Goal: Information Seeking & Learning: Check status

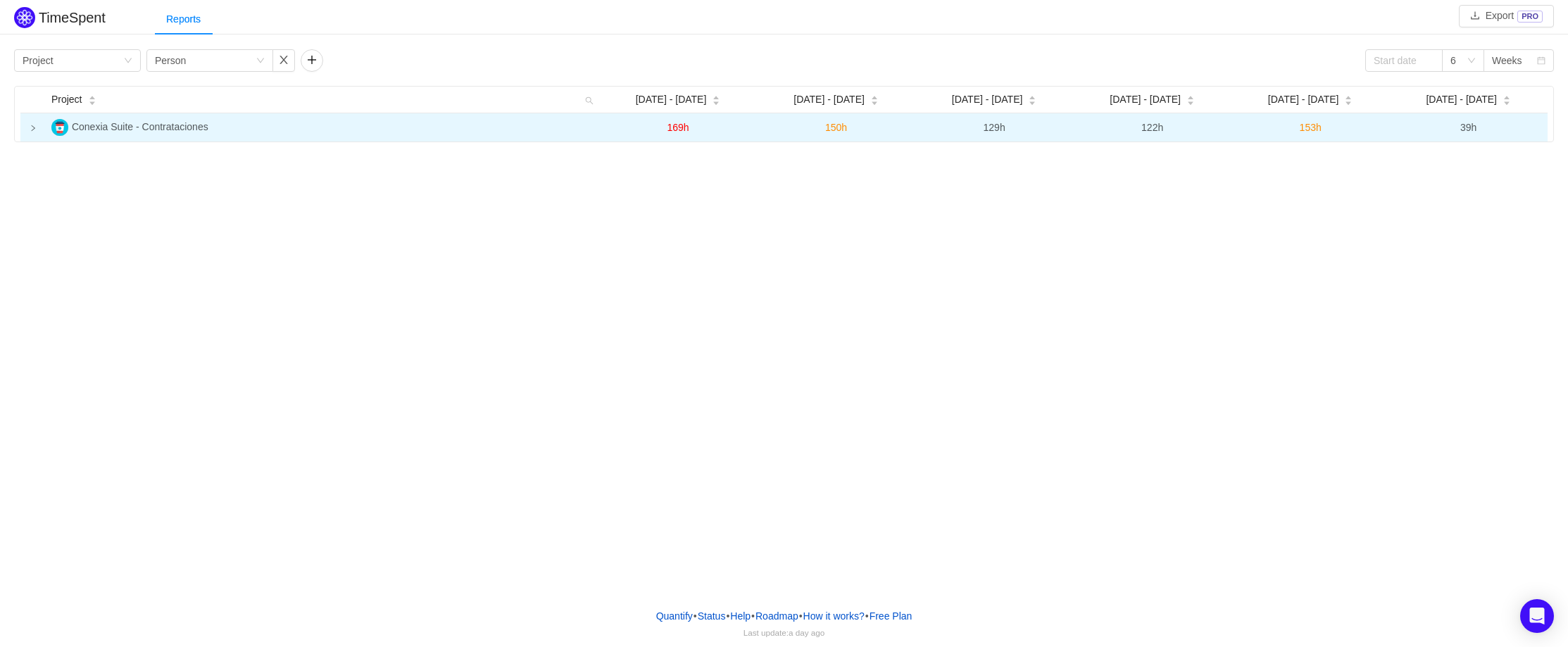
click at [30, 129] on icon "icon: right" at bounding box center [33, 128] width 7 height 7
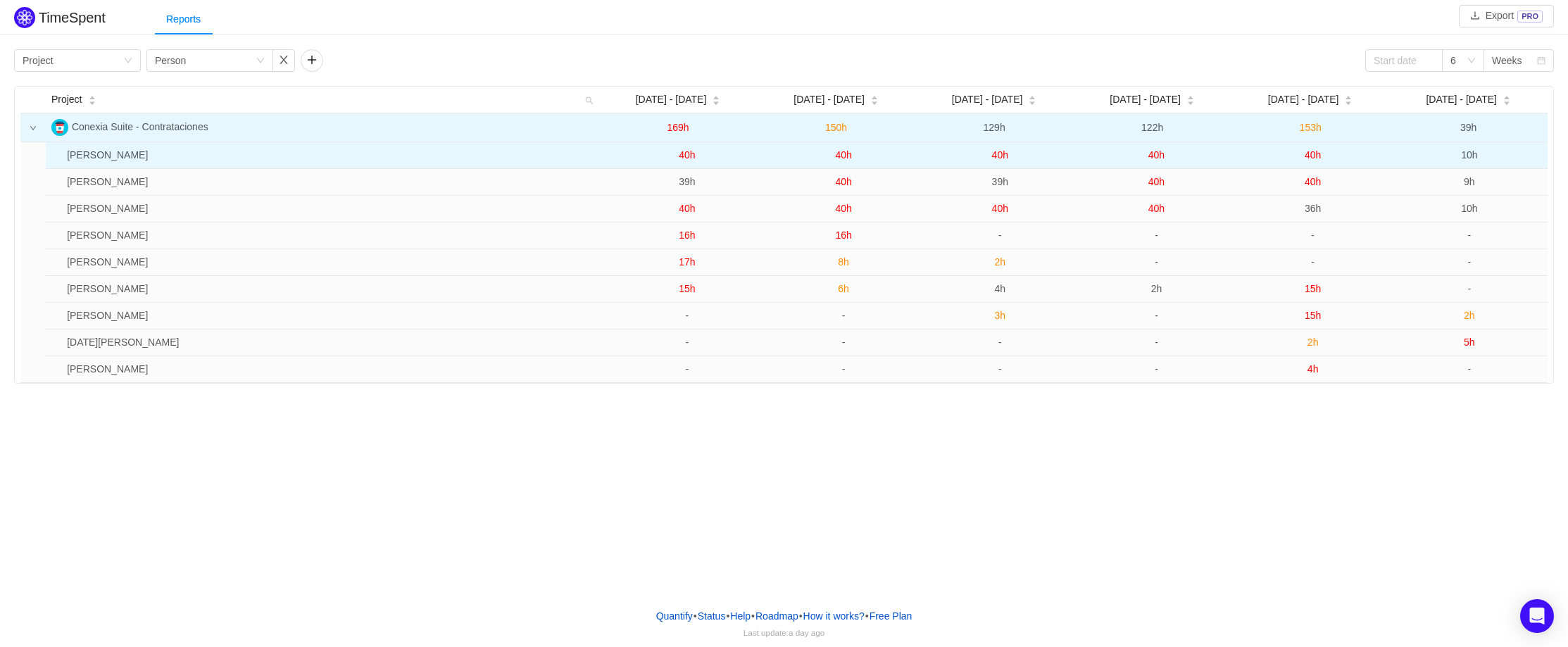
click at [1313, 156] on span "40h" at bounding box center [1312, 154] width 16 height 11
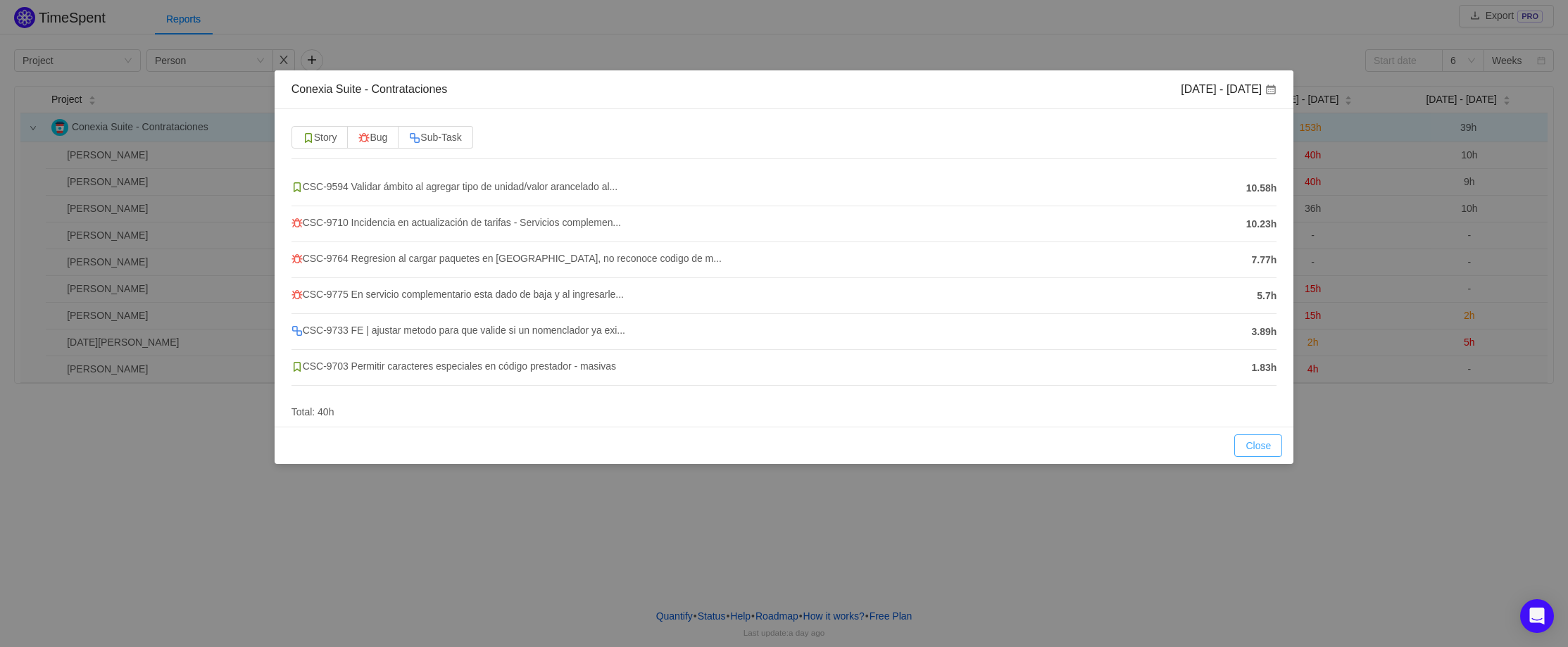
click at [1248, 445] on button "Close" at bounding box center [1258, 446] width 48 height 22
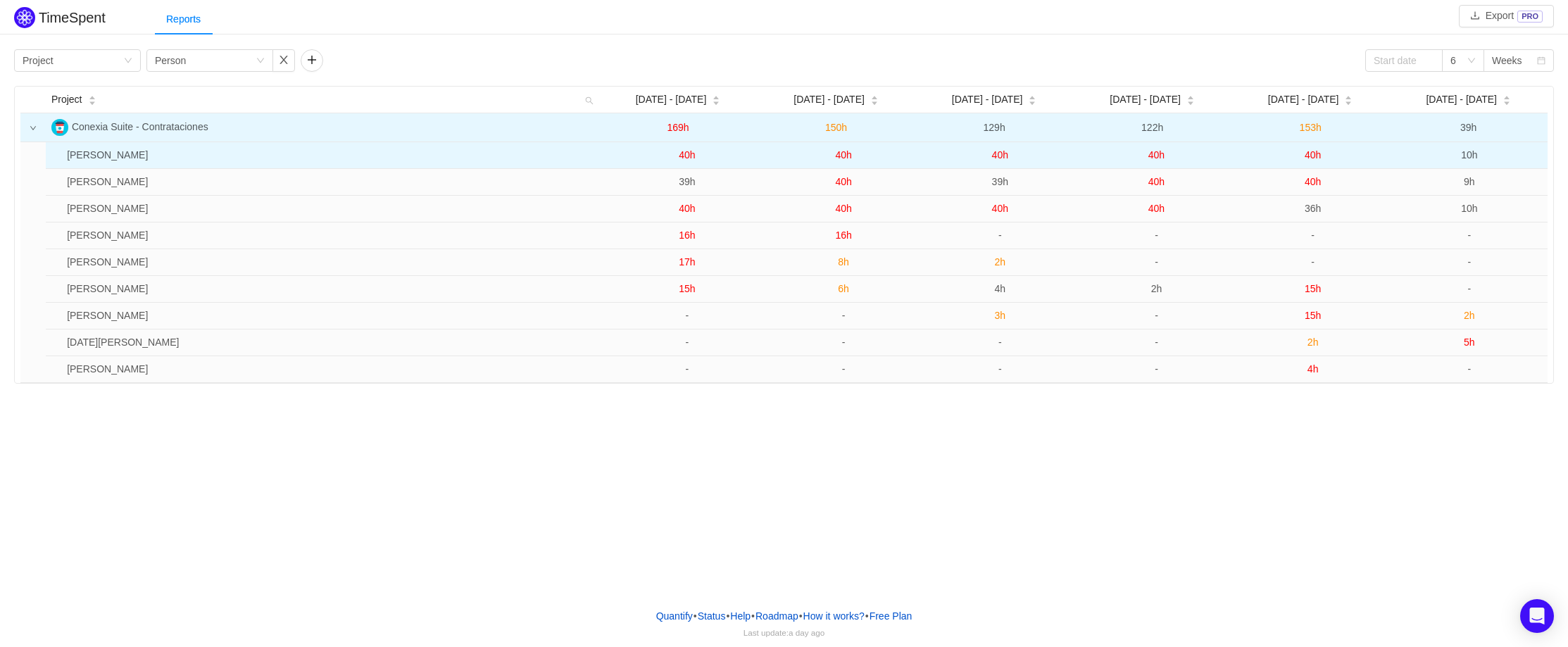
click at [1312, 159] on span "40h" at bounding box center [1312, 154] width 16 height 11
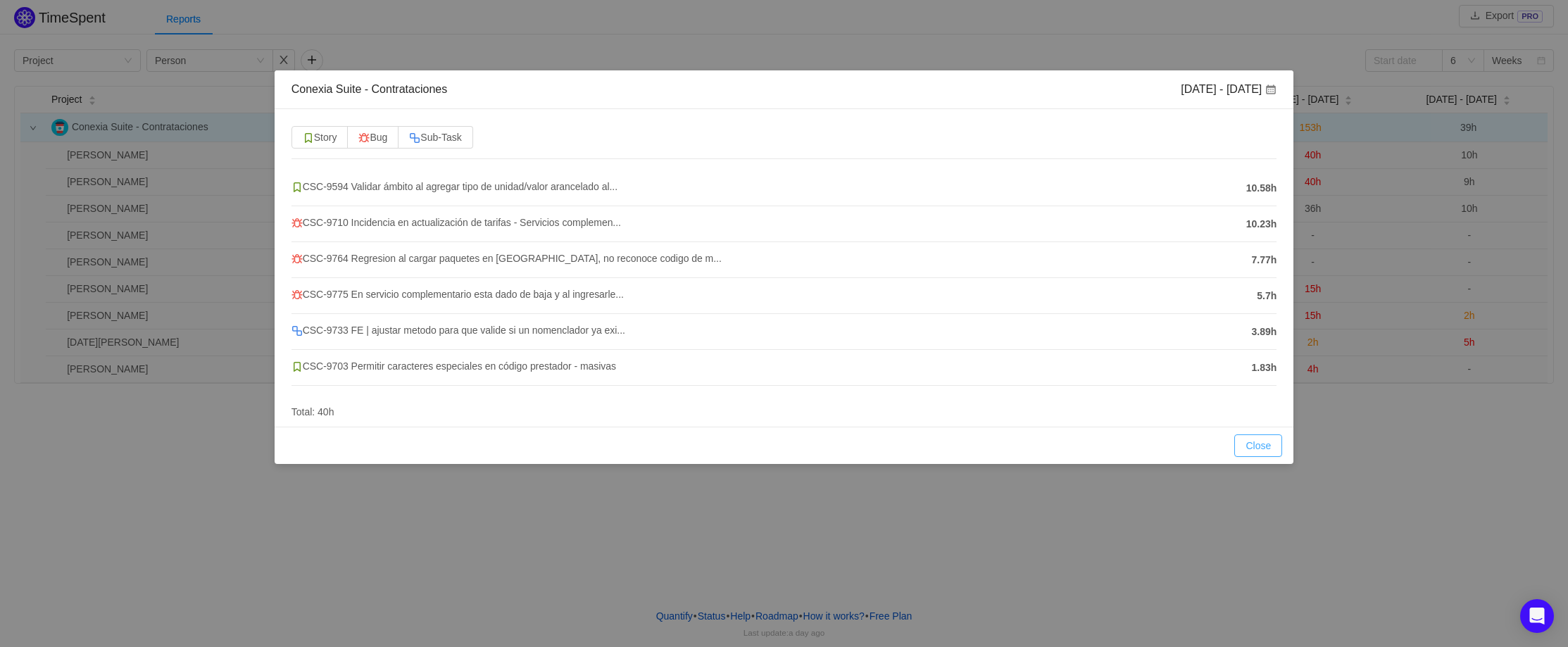
click at [1254, 440] on button "Close" at bounding box center [1258, 446] width 48 height 22
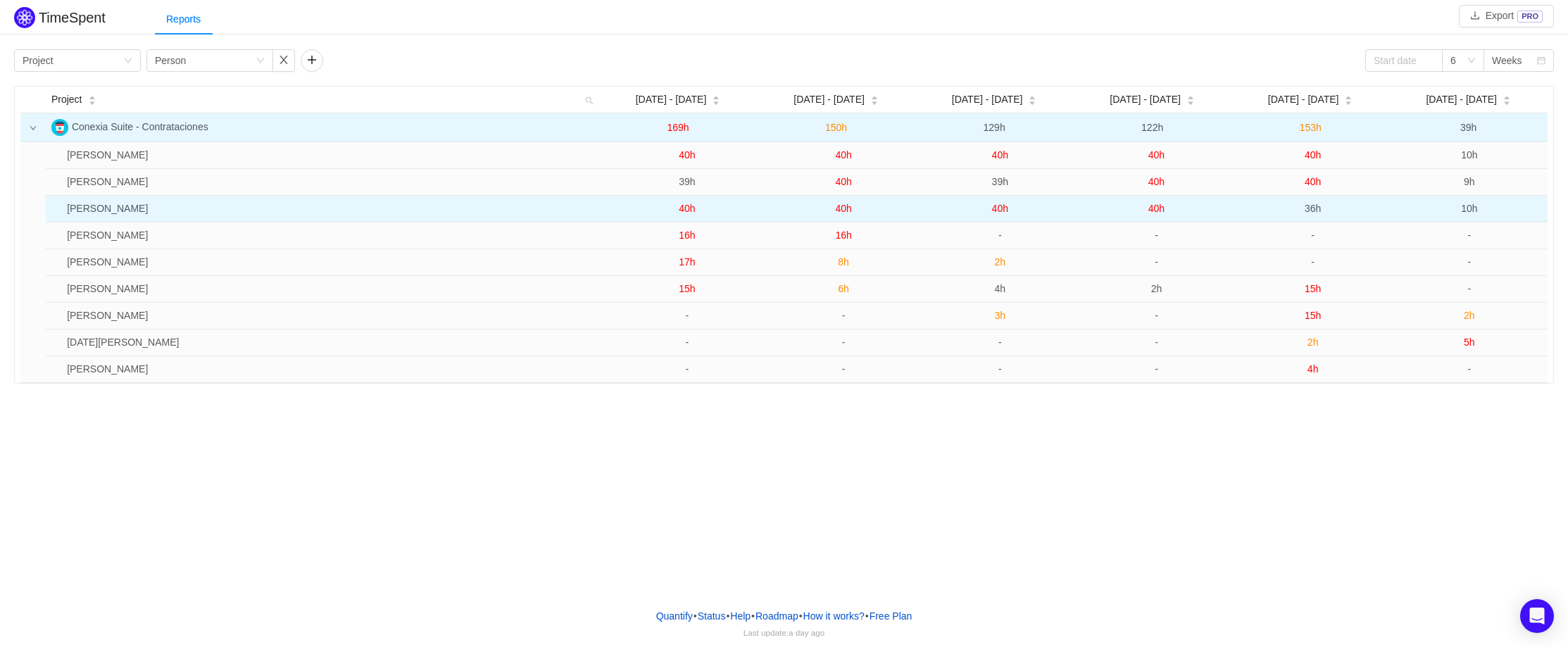
click at [1315, 208] on span "36h" at bounding box center [1312, 208] width 16 height 11
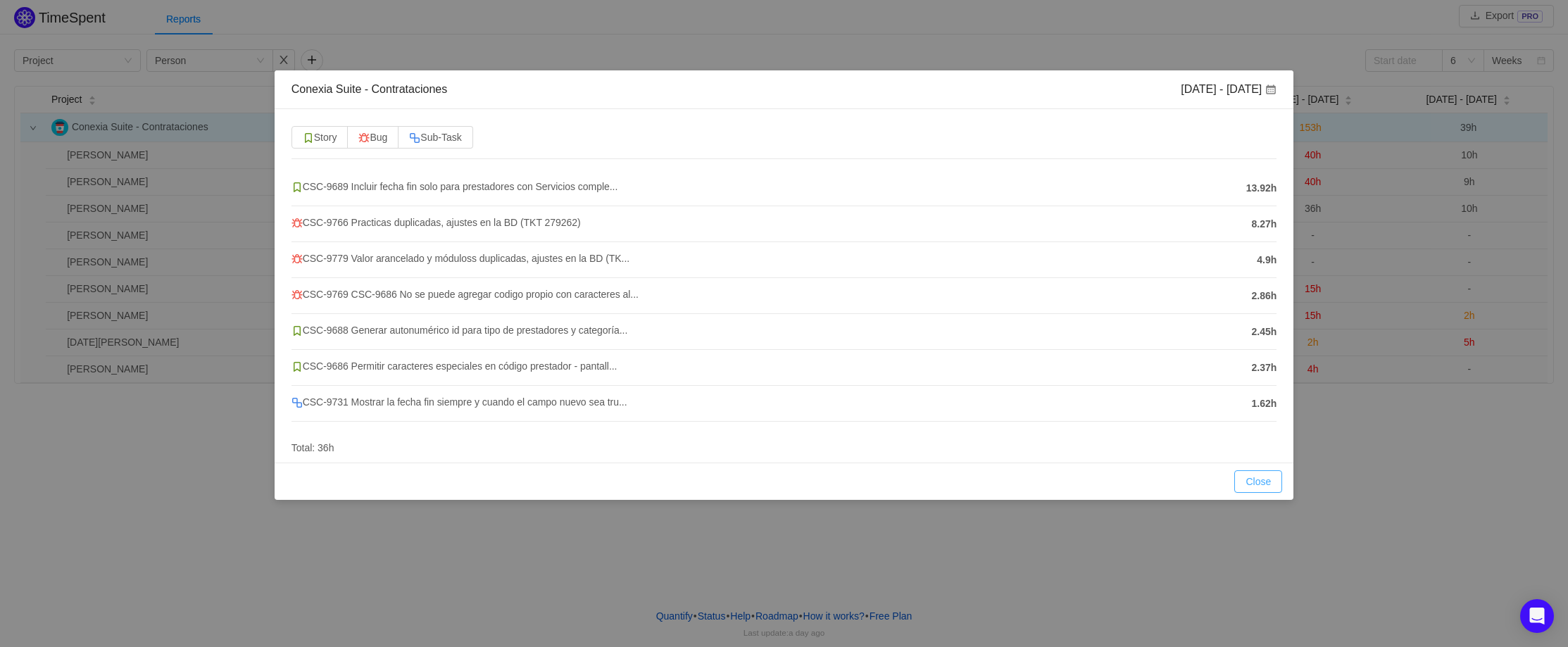
click at [1259, 482] on button "Close" at bounding box center [1258, 482] width 48 height 22
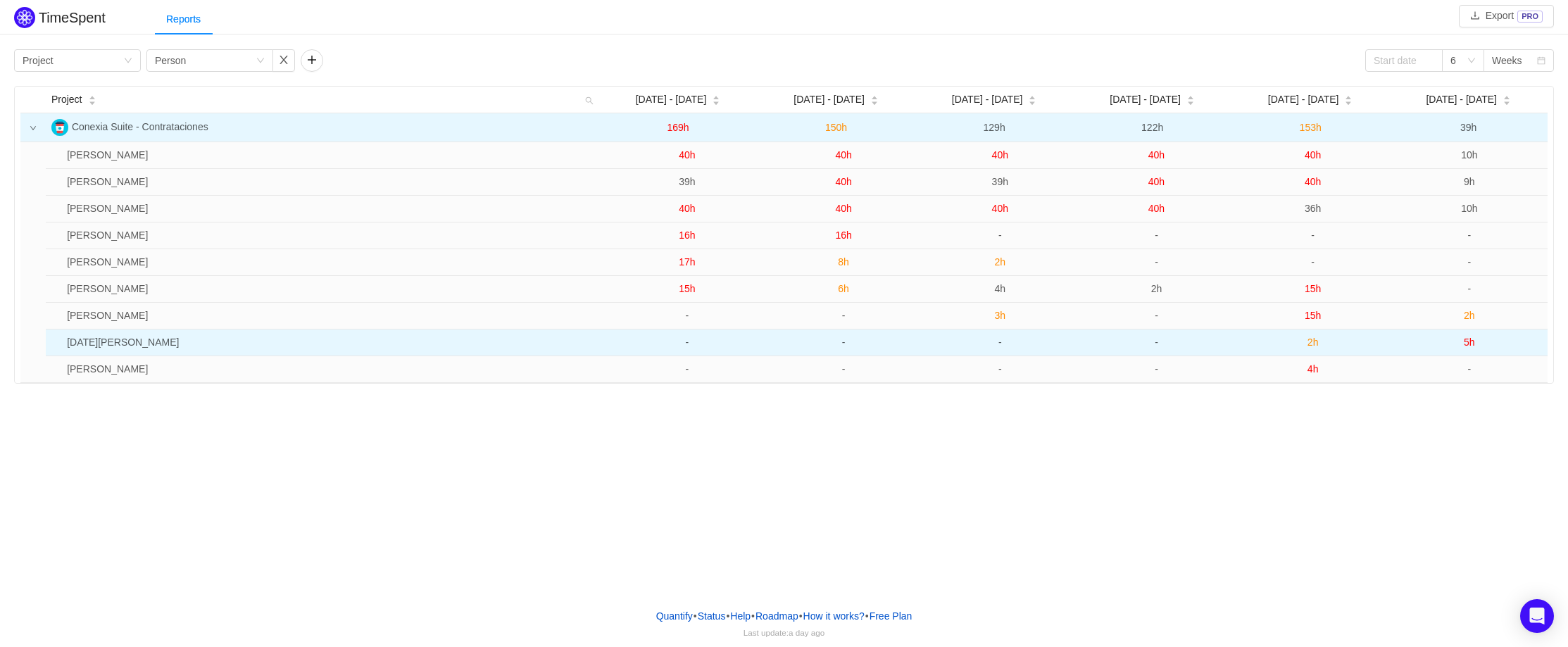
click at [1312, 344] on span "2h" at bounding box center [1313, 342] width 11 height 11
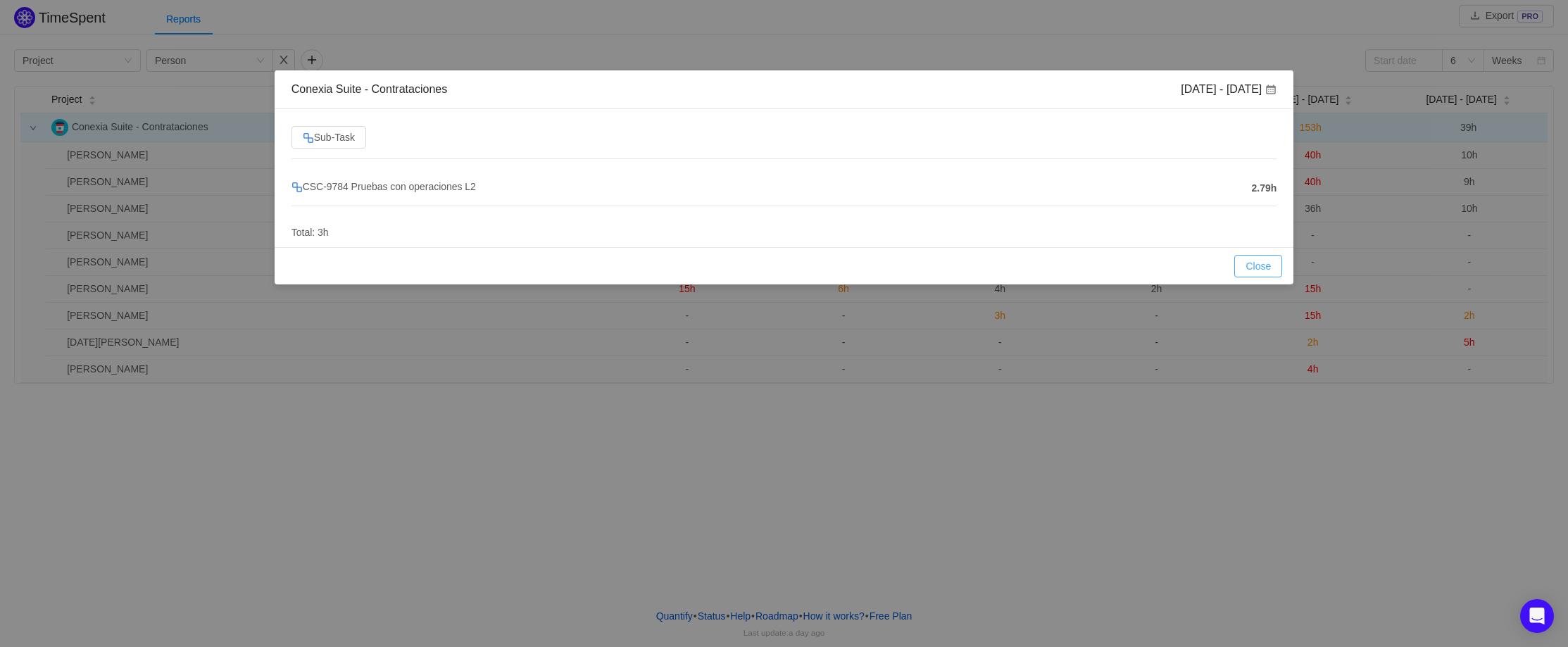
click at [1253, 267] on button "Close" at bounding box center [1258, 266] width 48 height 22
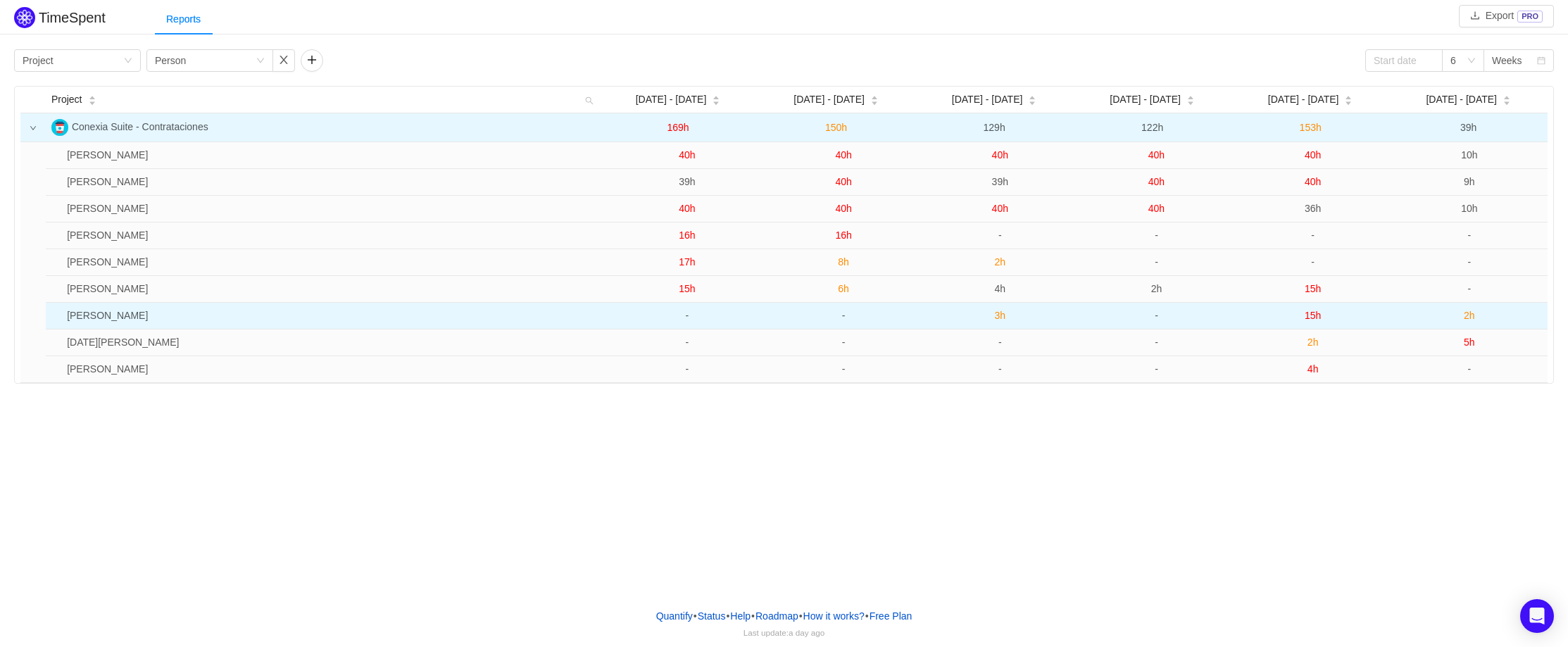
click at [1312, 315] on span "15h" at bounding box center [1312, 315] width 16 height 11
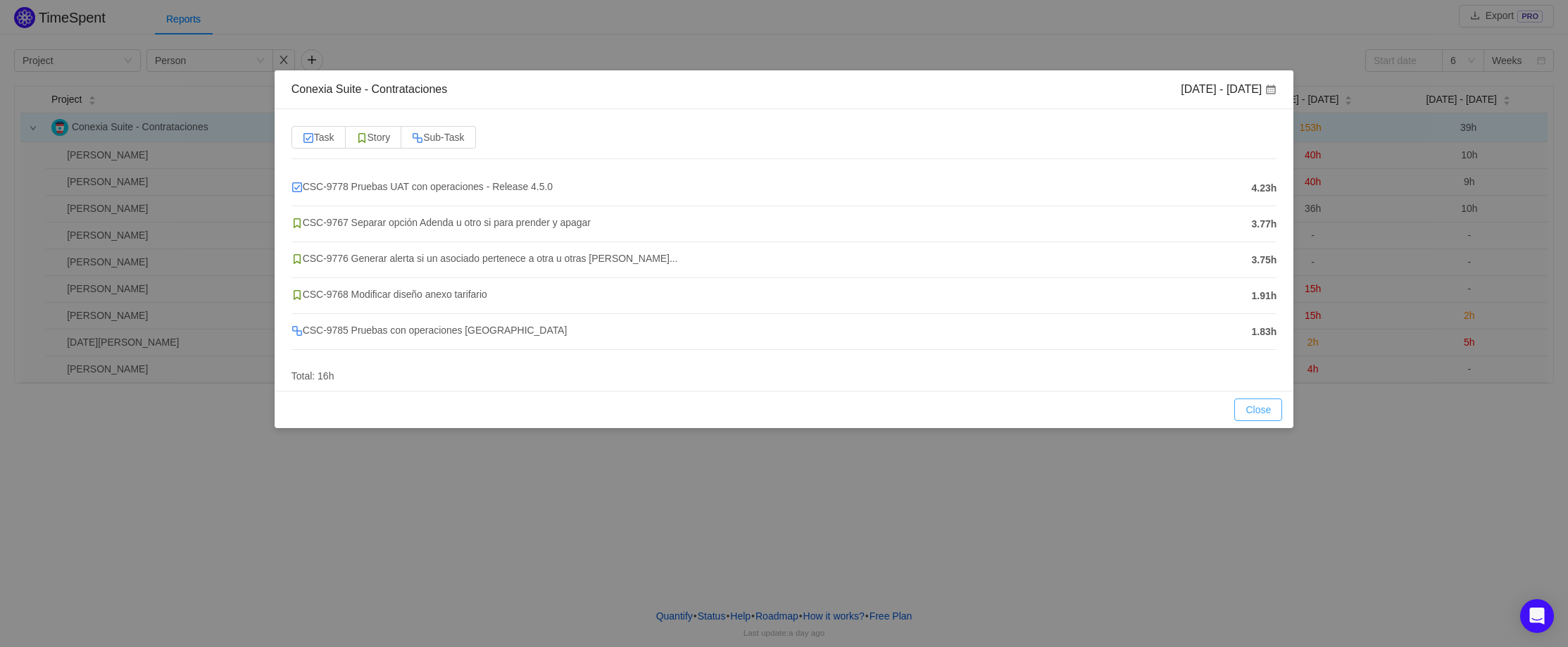
click at [1272, 416] on button "Close" at bounding box center [1258, 410] width 48 height 22
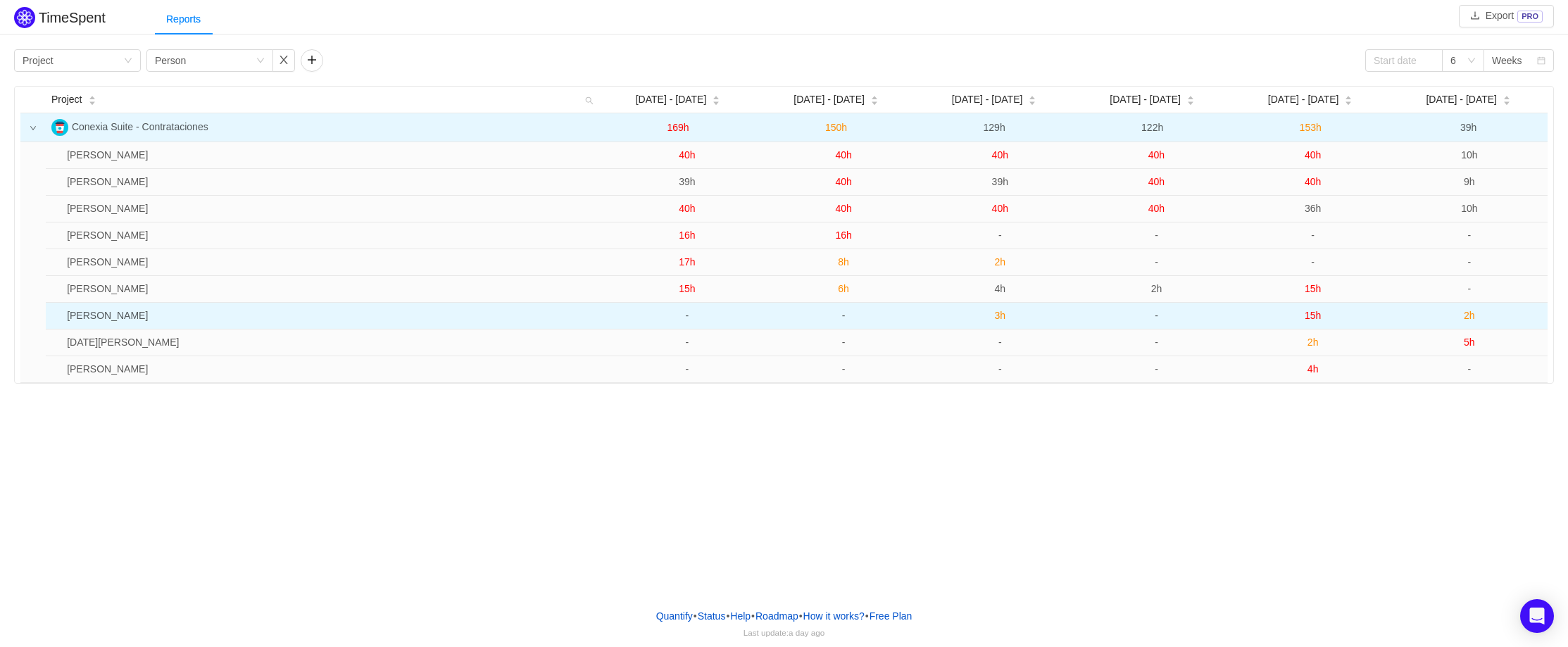
click at [1313, 318] on span "15h" at bounding box center [1312, 315] width 16 height 11
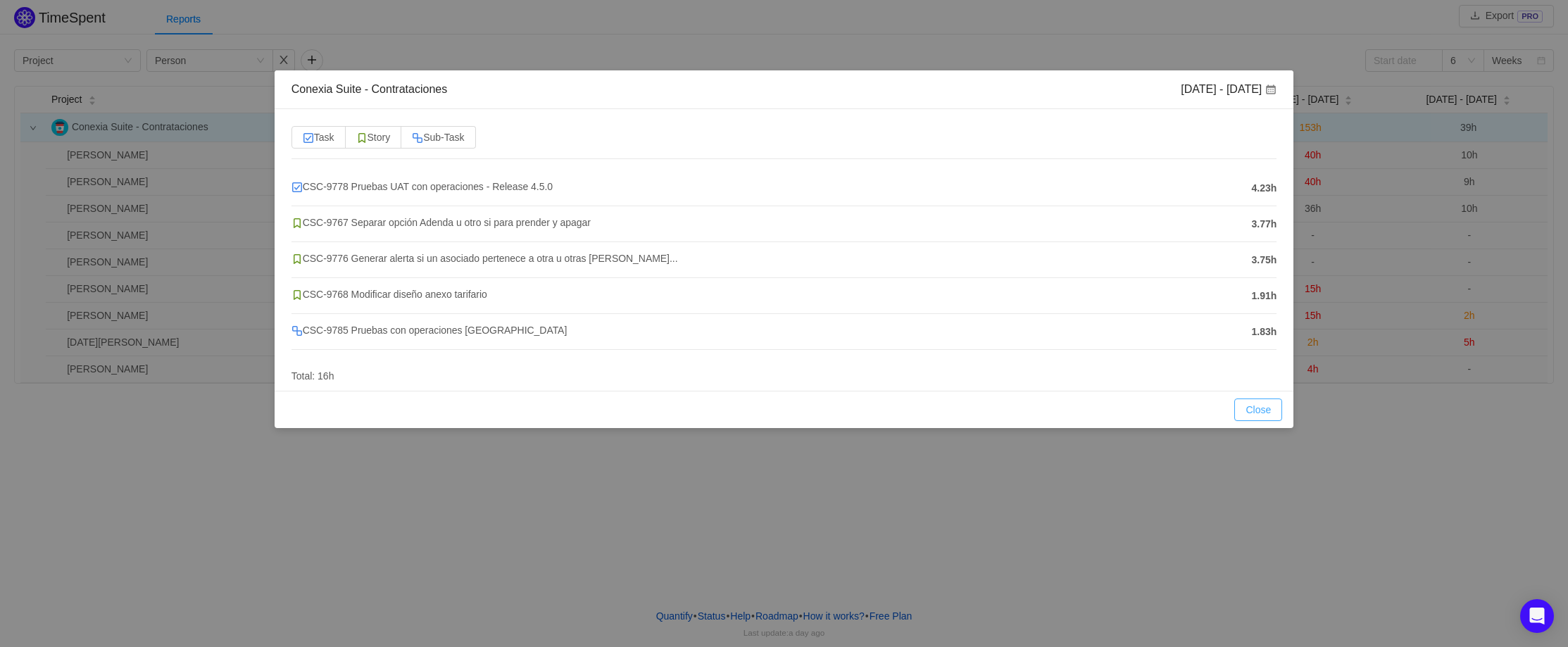
click at [1249, 412] on button "Close" at bounding box center [1258, 410] width 48 height 22
